Goal: Information Seeking & Learning: Find specific fact

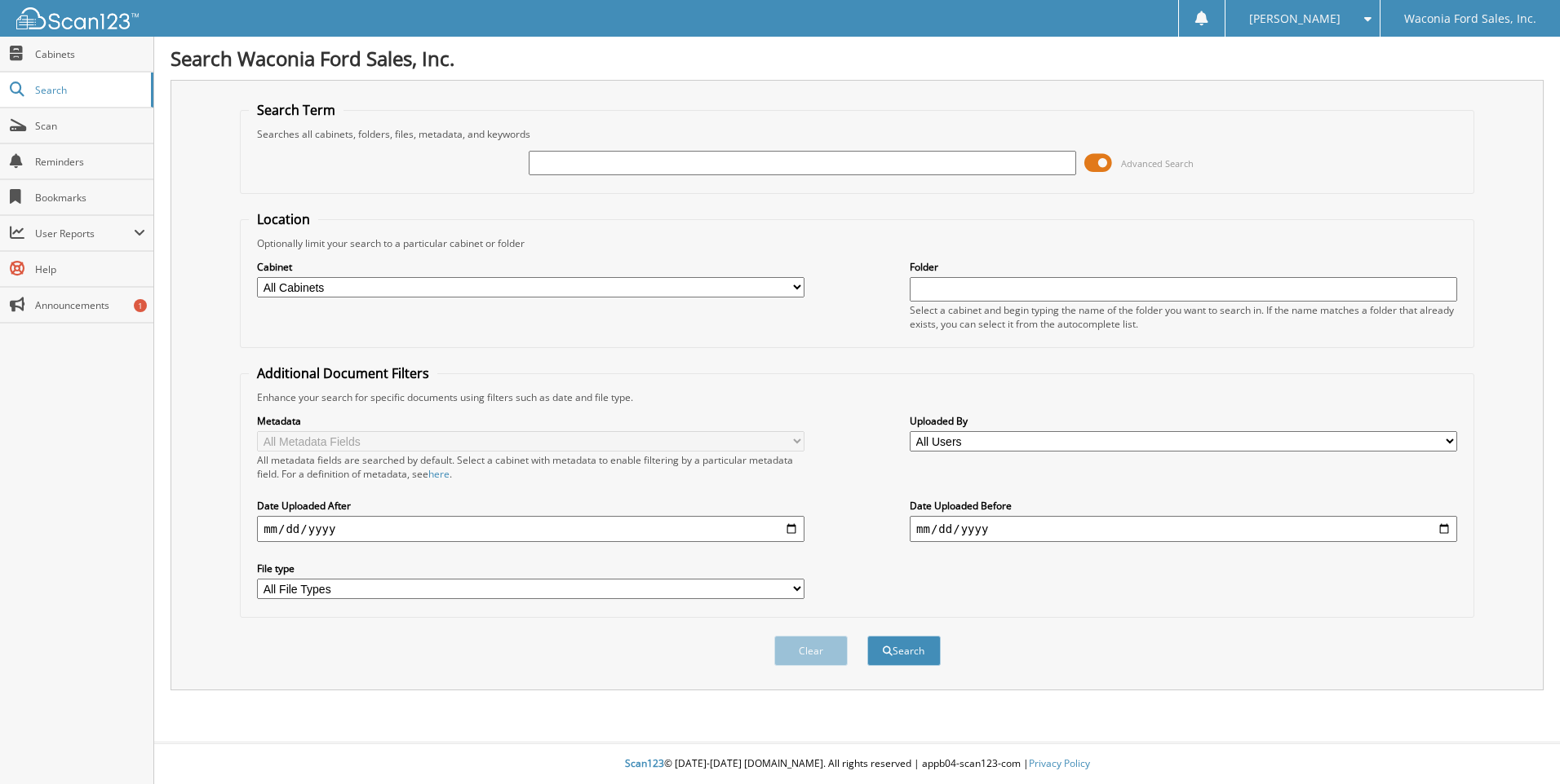
click at [580, 152] on input "text" at bounding box center [802, 163] width 547 height 25
type input "[PERSON_NAME]"
click at [867, 636] on button "Search" at bounding box center [903, 651] width 73 height 30
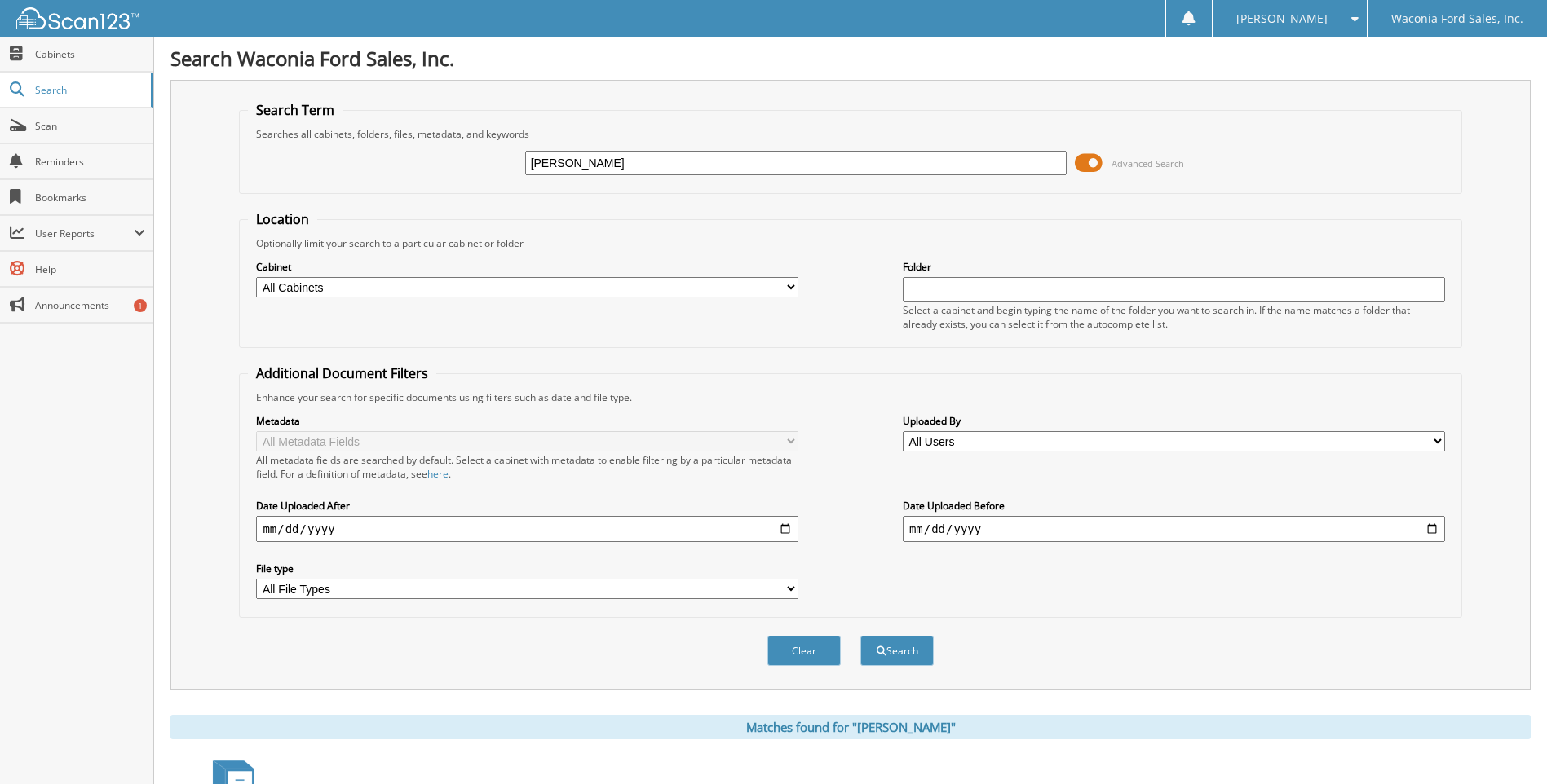
drag, startPoint x: 575, startPoint y: 167, endPoint x: 418, endPoint y: 146, distance: 158.4
click at [418, 147] on div "clarke Advanced Search" at bounding box center [850, 163] width 1204 height 44
type input "adam clark"
click at [861, 636] on button "Search" at bounding box center [897, 651] width 73 height 30
drag, startPoint x: 600, startPoint y: 170, endPoint x: 426, endPoint y: 155, distance: 174.6
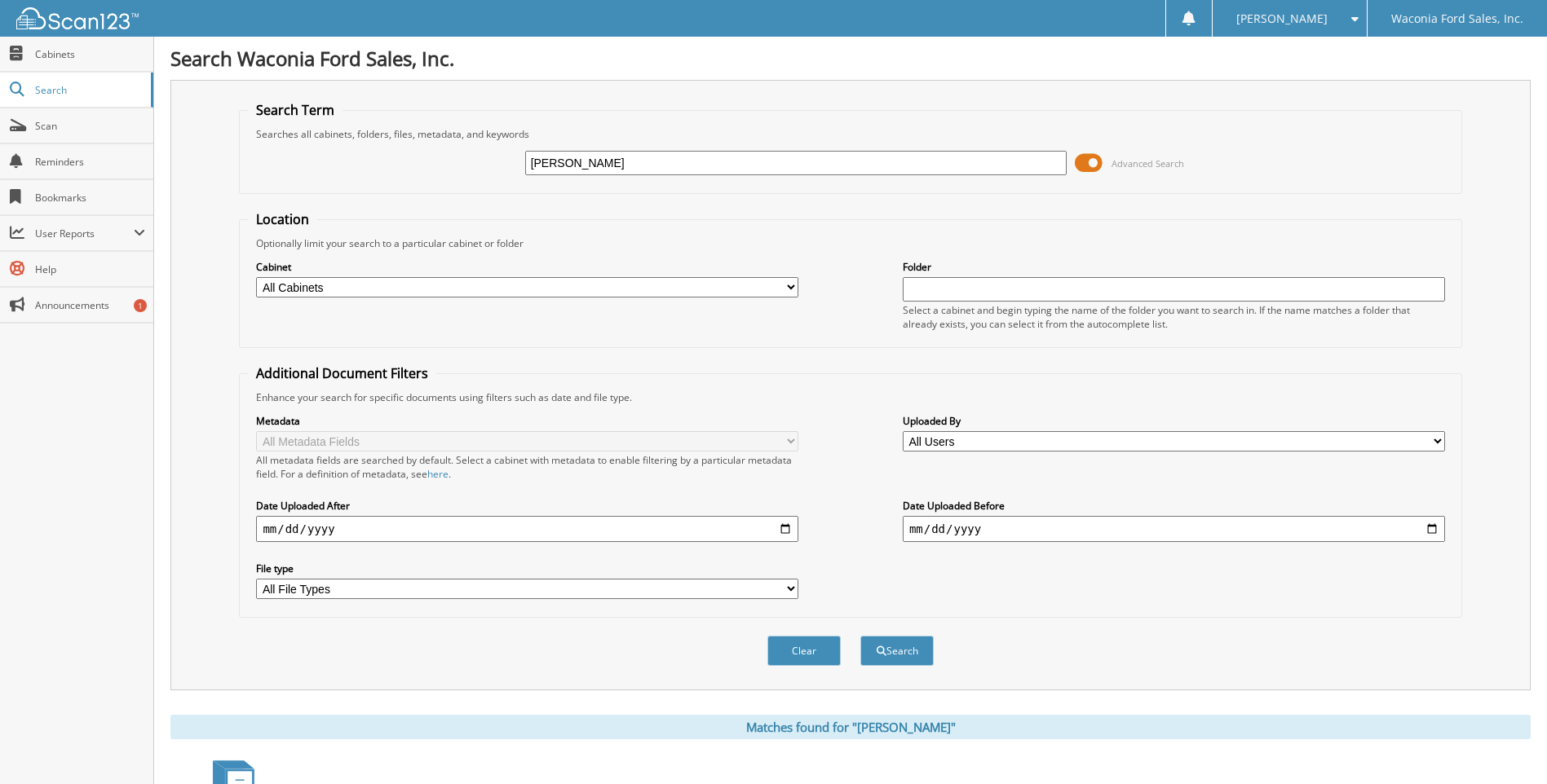
click at [426, 155] on div "adam clark Advanced Search" at bounding box center [850, 163] width 1204 height 44
type input "[PERSON_NAME]"
click at [861, 636] on button "Search" at bounding box center [897, 651] width 73 height 30
click at [42, 54] on span "Cabinets" at bounding box center [90, 54] width 110 height 14
